Goal: Information Seeking & Learning: Learn about a topic

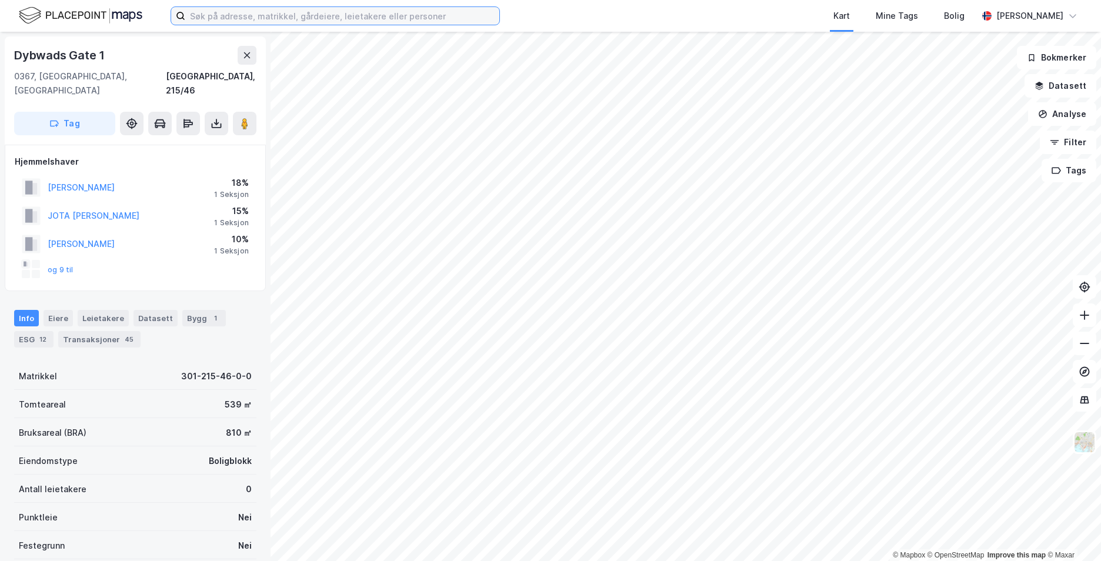
click at [294, 16] on input at bounding box center [342, 16] width 314 height 18
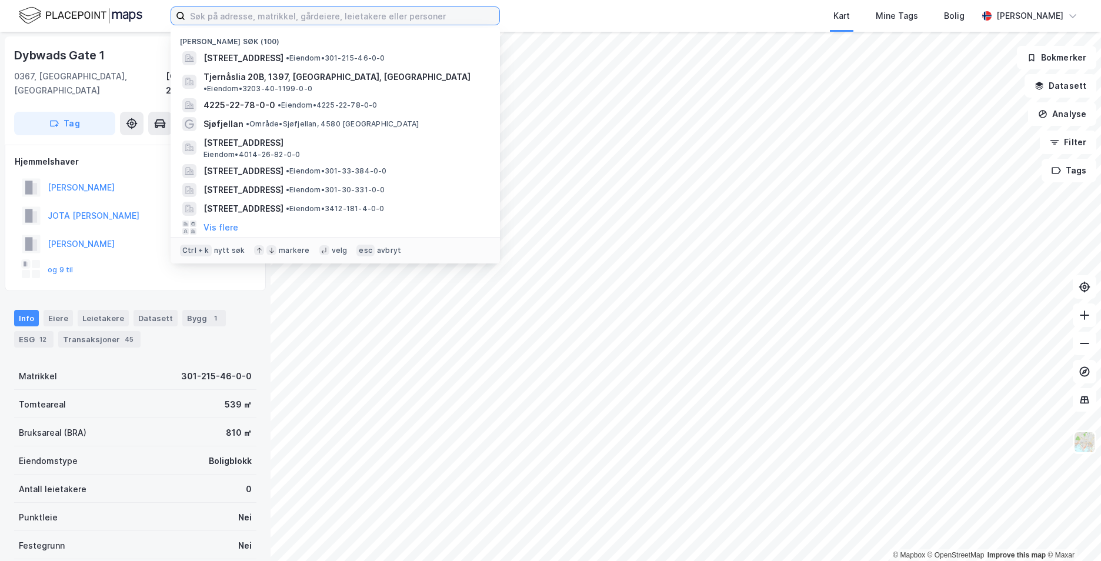
paste input "[STREET_ADDRESS]"
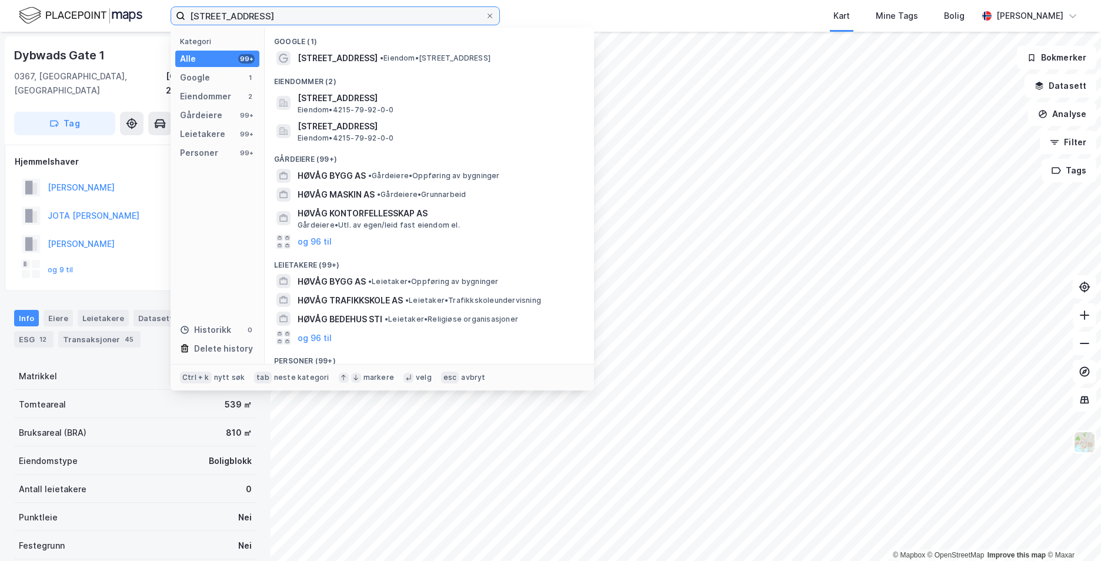
type input "[STREET_ADDRESS]"
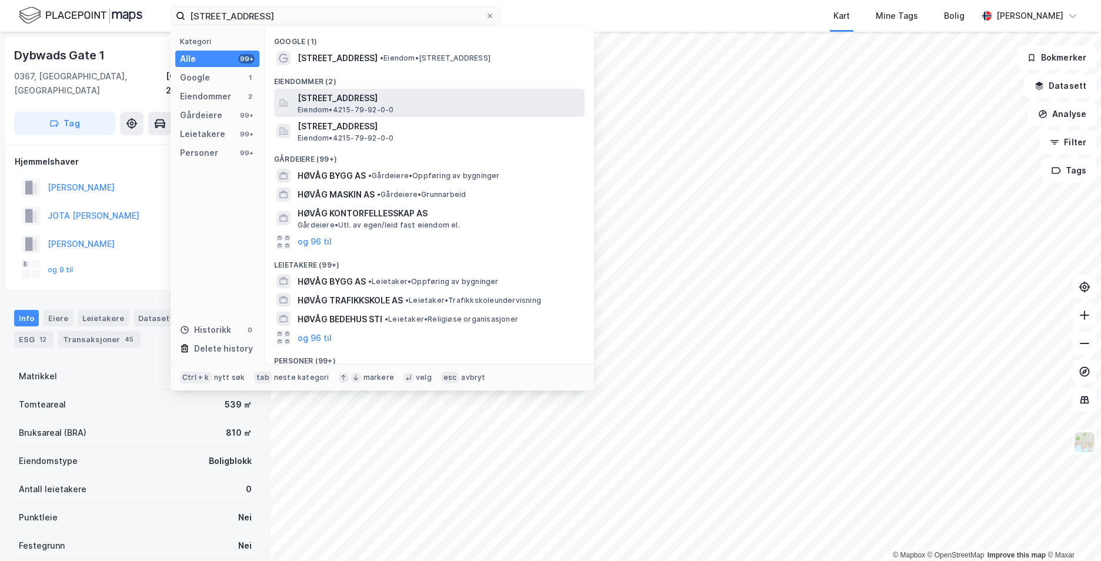
click at [345, 101] on span "[STREET_ADDRESS]" at bounding box center [439, 98] width 282 height 14
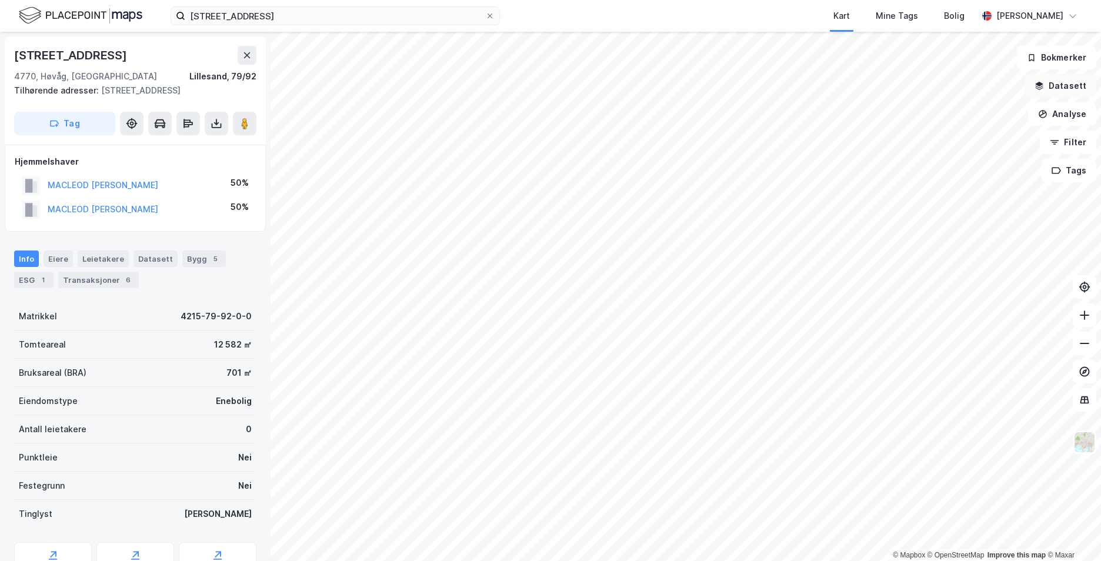
click at [1051, 88] on button "Datasett" at bounding box center [1061, 86] width 72 height 24
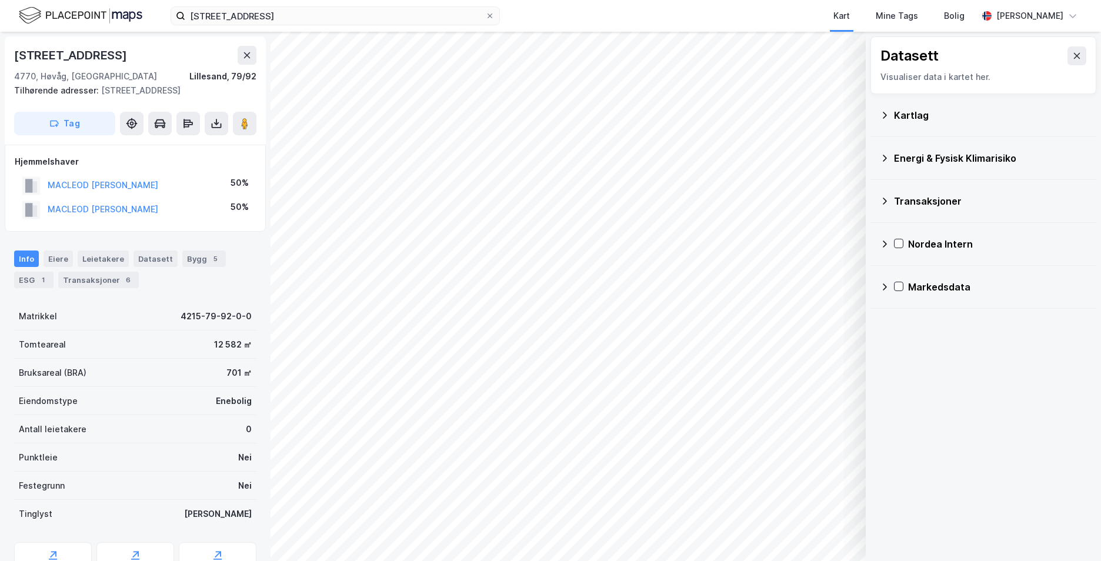
click at [885, 115] on icon at bounding box center [884, 115] width 9 height 9
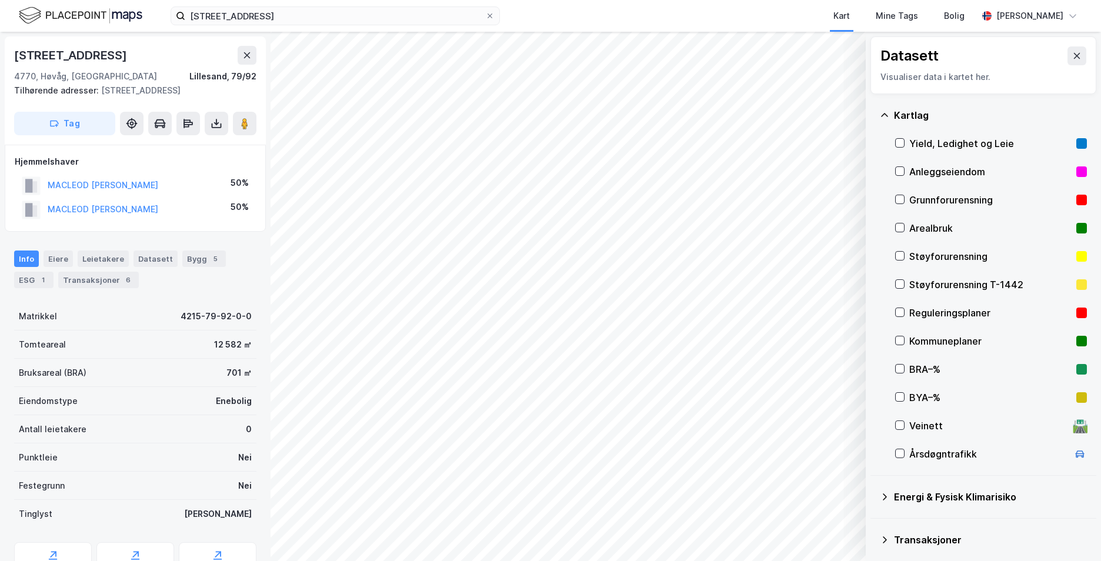
click at [901, 205] on div "Grunnforurensning" at bounding box center [991, 200] width 192 height 28
click at [882, 113] on icon at bounding box center [884, 115] width 9 height 9
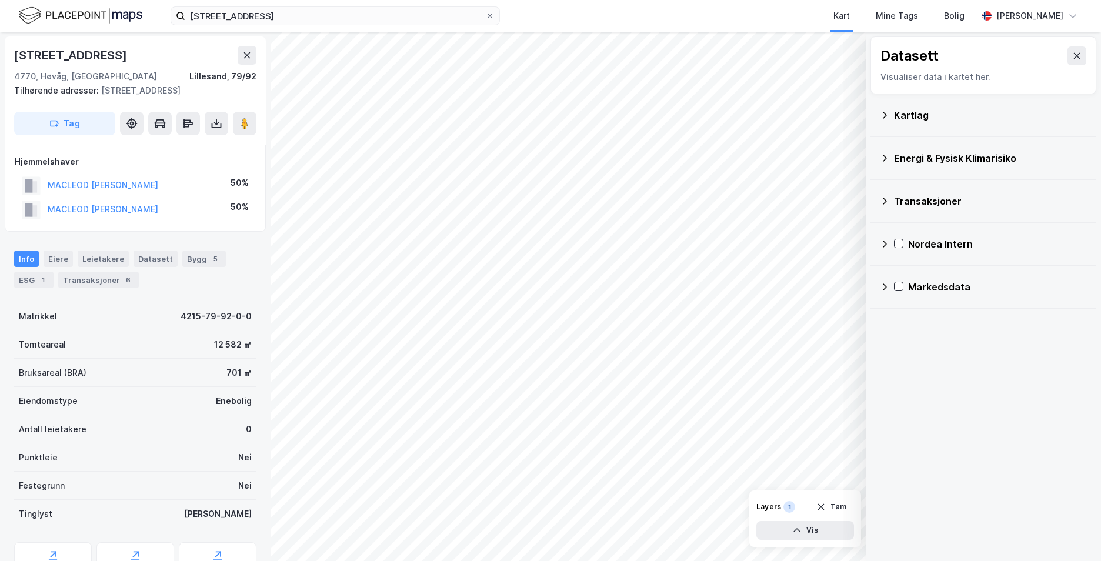
click at [885, 159] on icon at bounding box center [884, 158] width 9 height 9
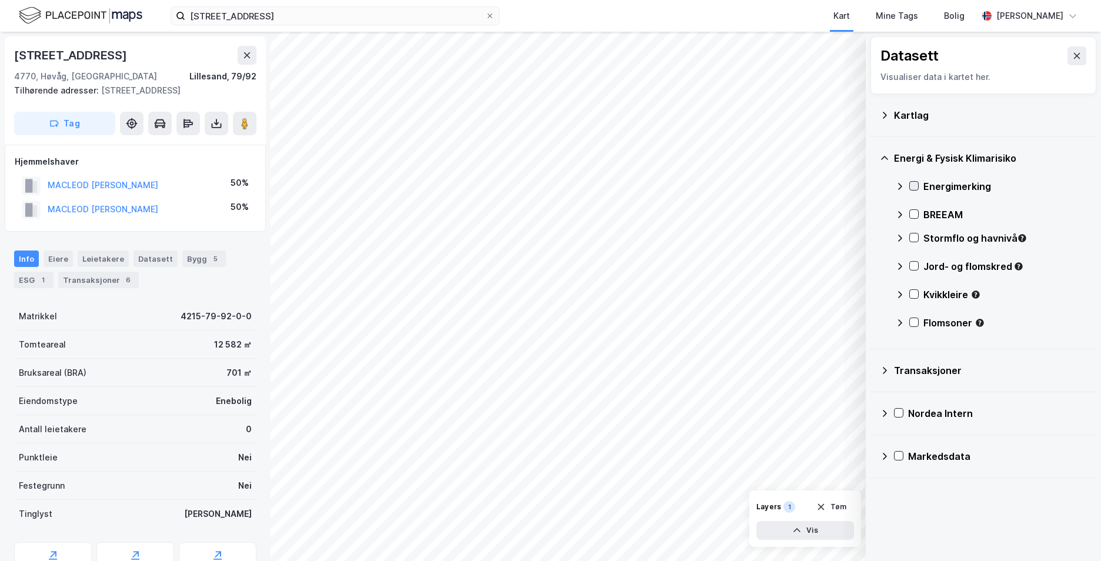
click at [915, 186] on icon at bounding box center [914, 186] width 8 height 8
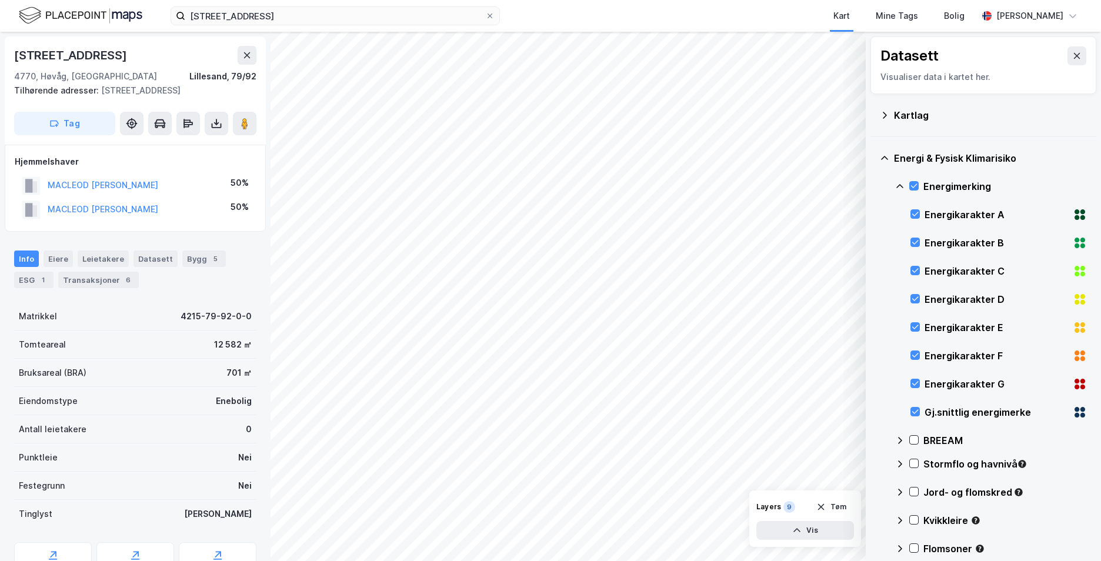
click at [900, 184] on icon at bounding box center [899, 186] width 9 height 9
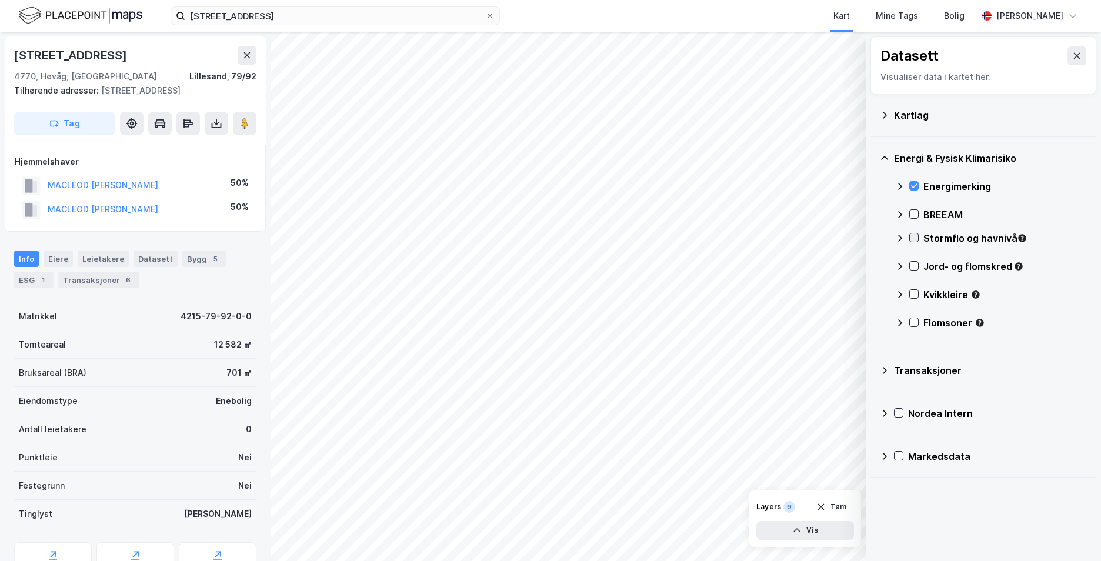
click at [913, 238] on icon at bounding box center [914, 238] width 8 height 8
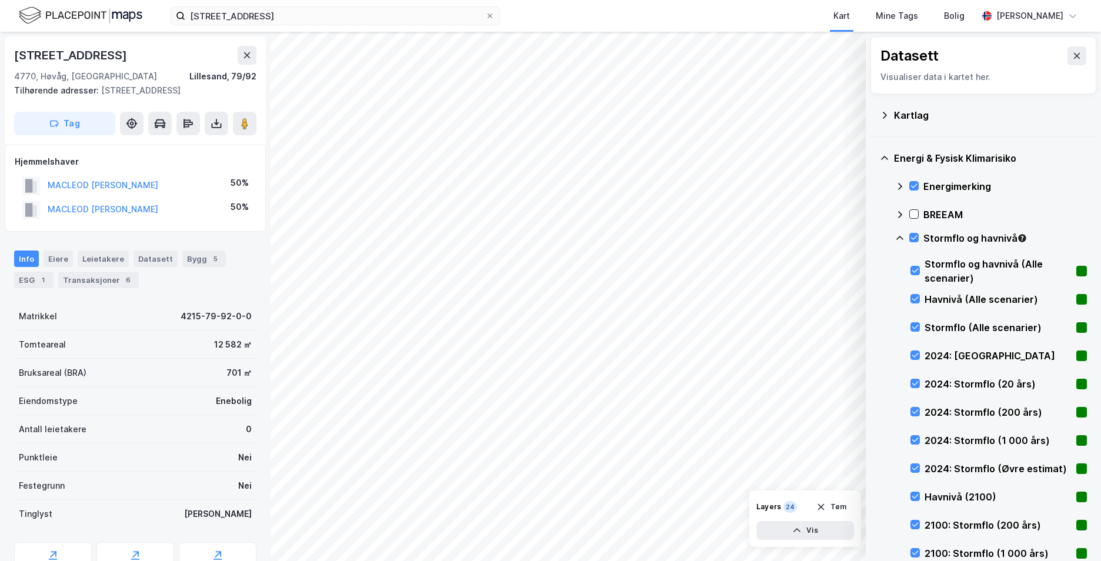
click at [900, 237] on icon at bounding box center [900, 238] width 7 height 4
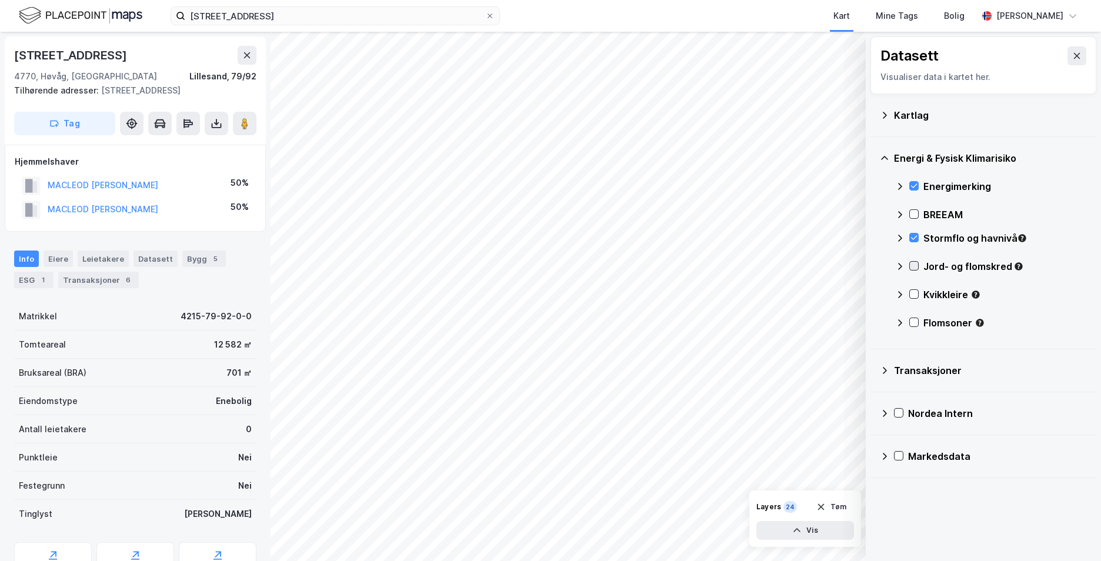
click at [911, 266] on icon at bounding box center [914, 266] width 8 height 8
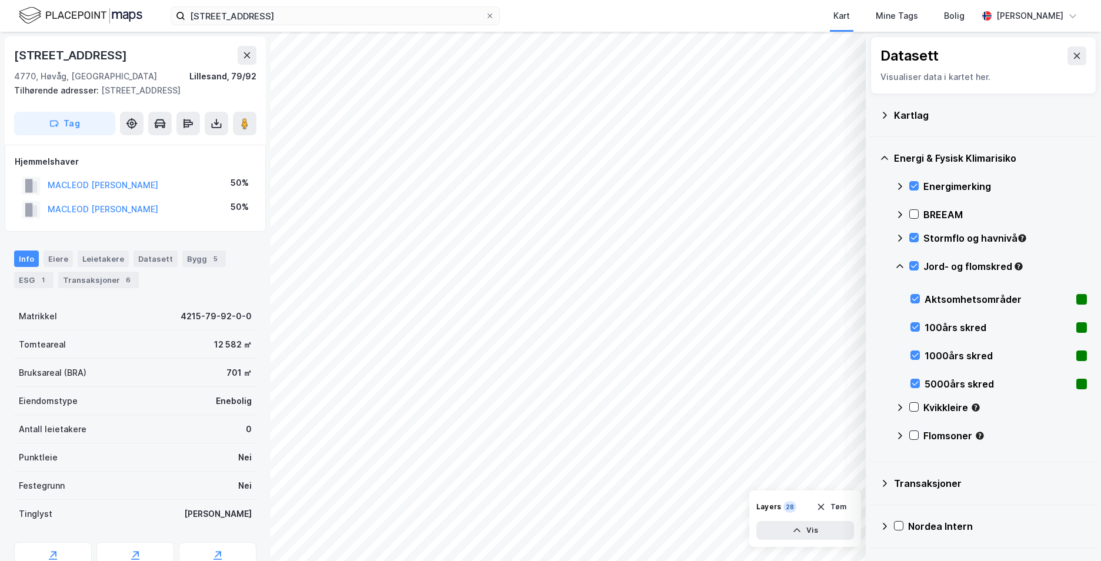
click at [903, 265] on icon at bounding box center [899, 266] width 9 height 9
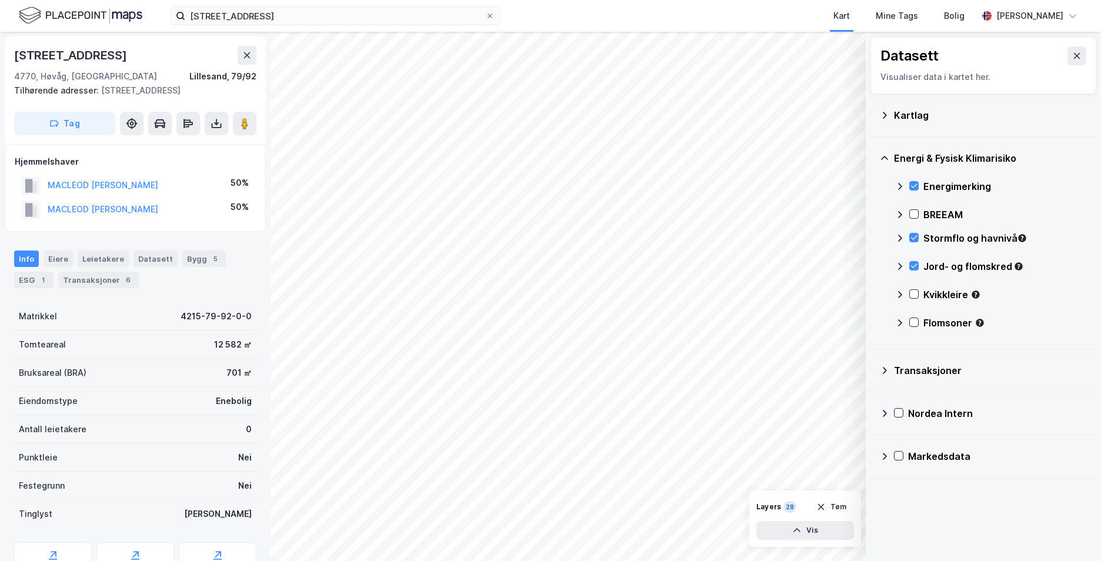
click at [1031, 309] on div "Kvikkleire" at bounding box center [991, 299] width 192 height 28
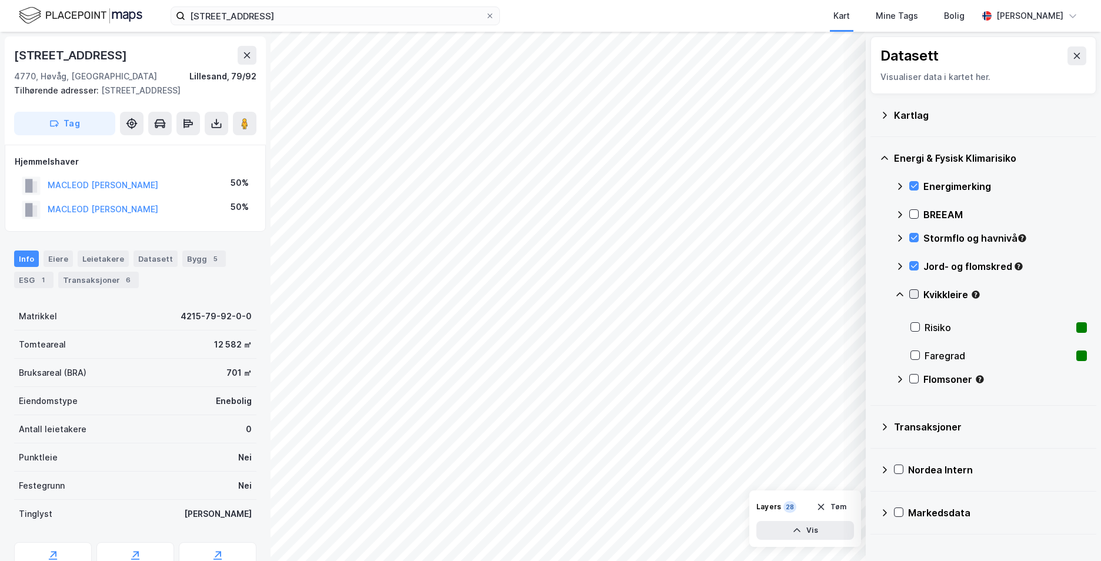
click at [918, 296] on div at bounding box center [914, 293] width 9 height 9
click at [902, 291] on icon at bounding box center [899, 294] width 9 height 9
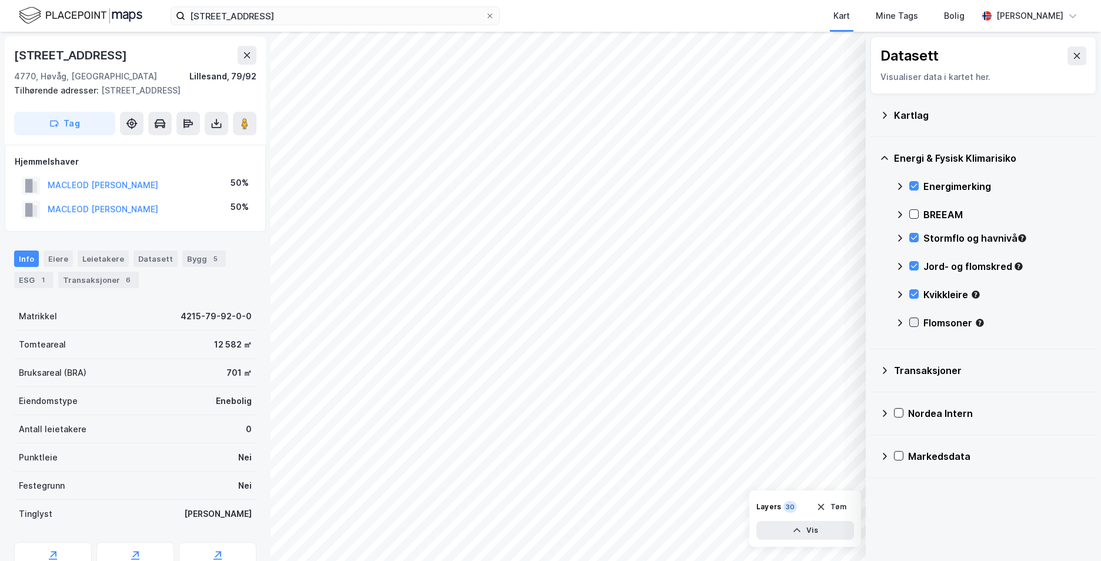
click at [914, 322] on icon at bounding box center [914, 322] width 8 height 8
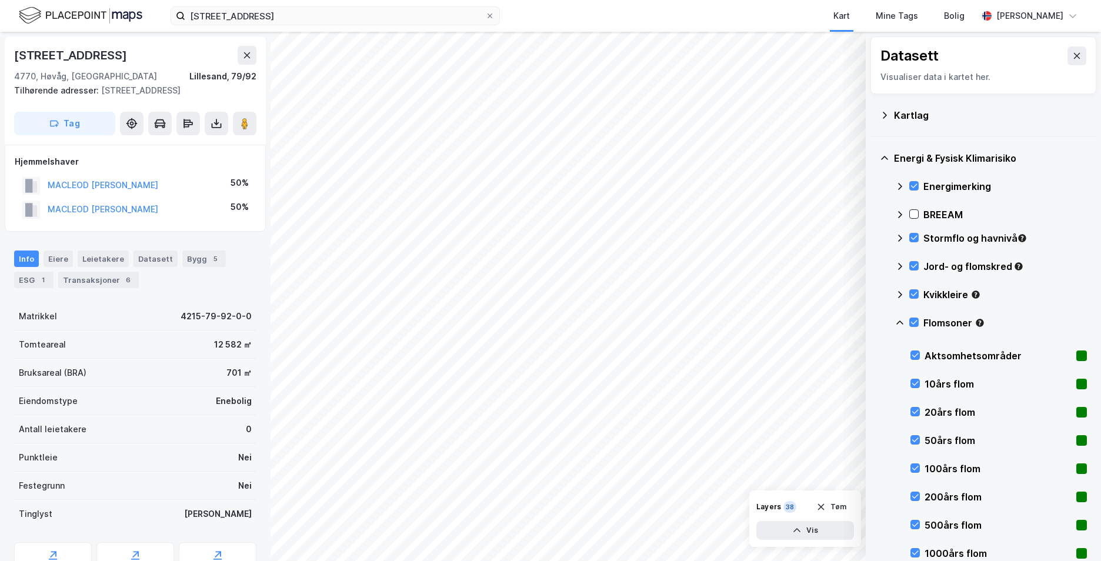
click at [900, 322] on icon at bounding box center [899, 322] width 9 height 9
